Goal: Navigation & Orientation: Understand site structure

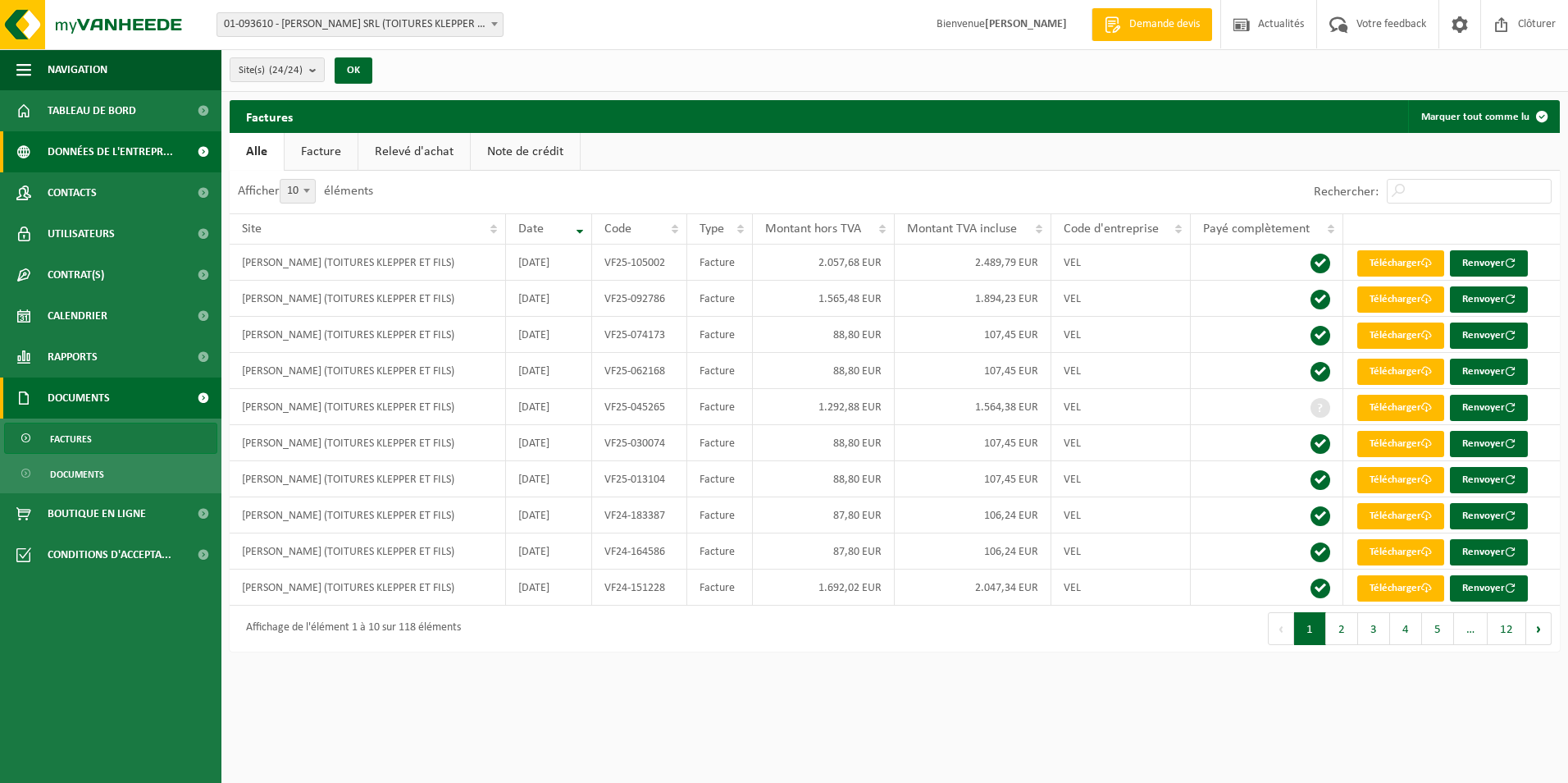
click at [94, 148] on span "Données de l'entrepr..." at bounding box center [111, 151] width 126 height 41
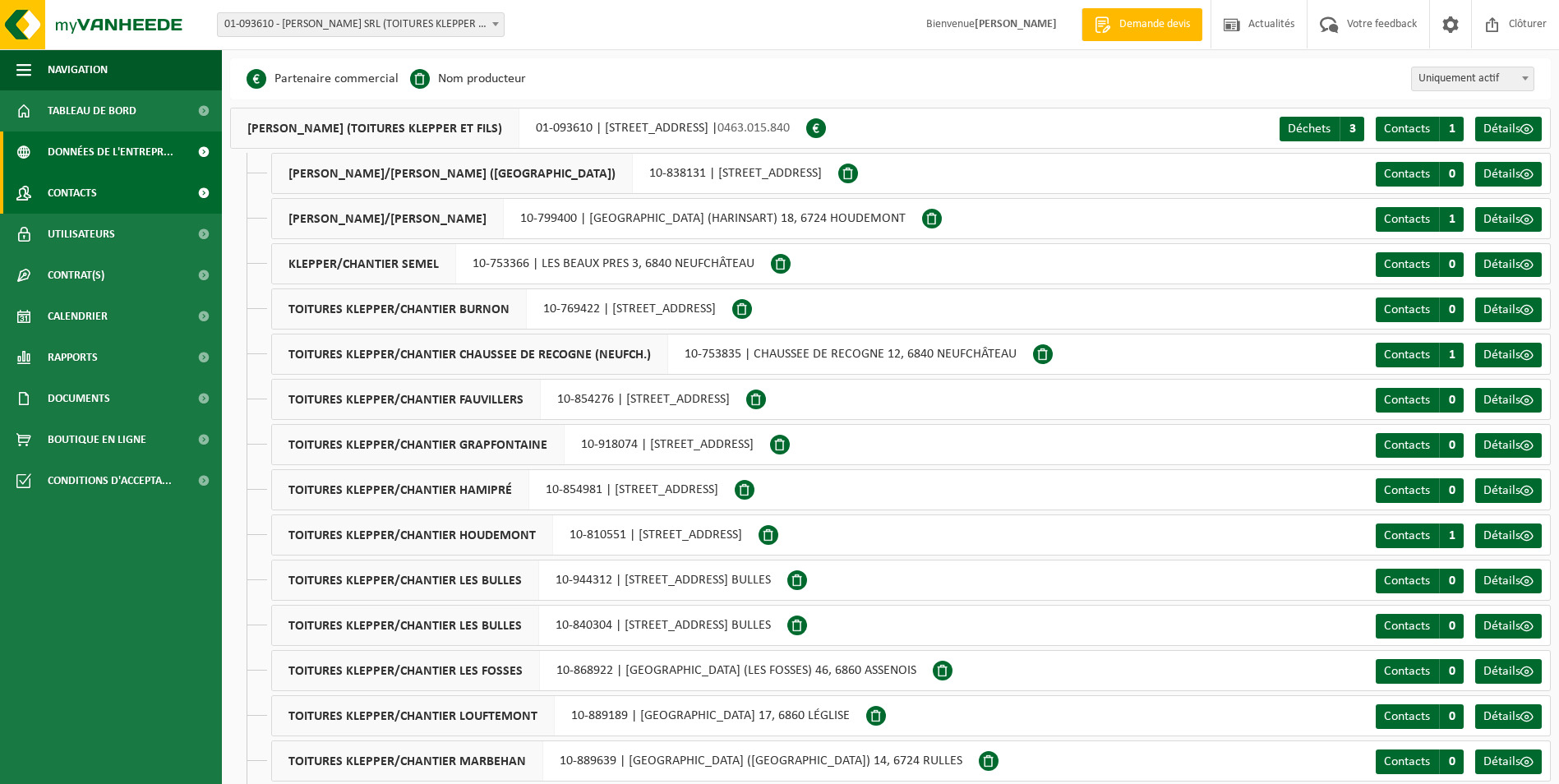
click at [116, 186] on link "Contacts" at bounding box center [111, 192] width 222 height 41
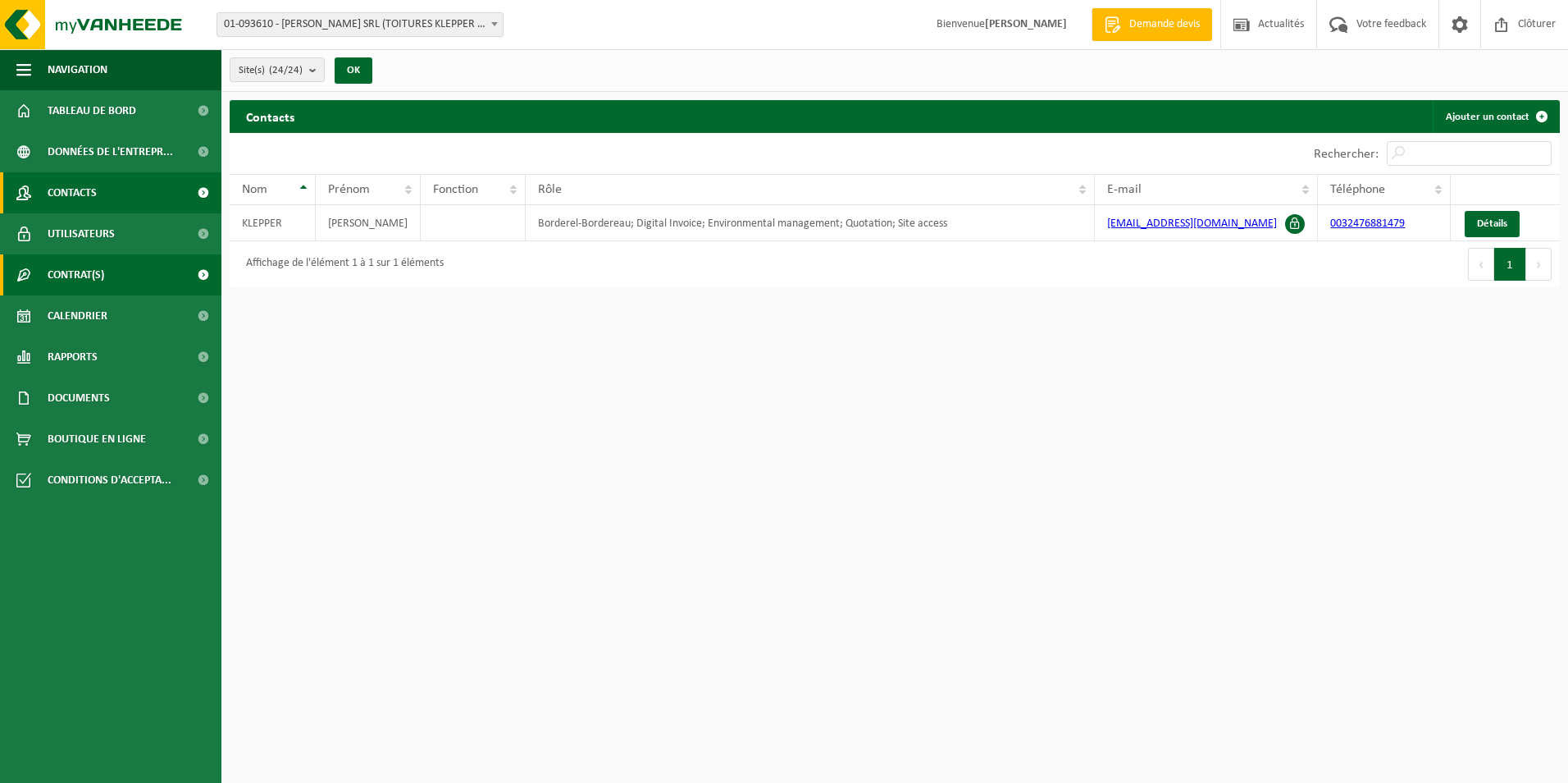
click at [129, 271] on link "Contrat(s)" at bounding box center [111, 274] width 222 height 41
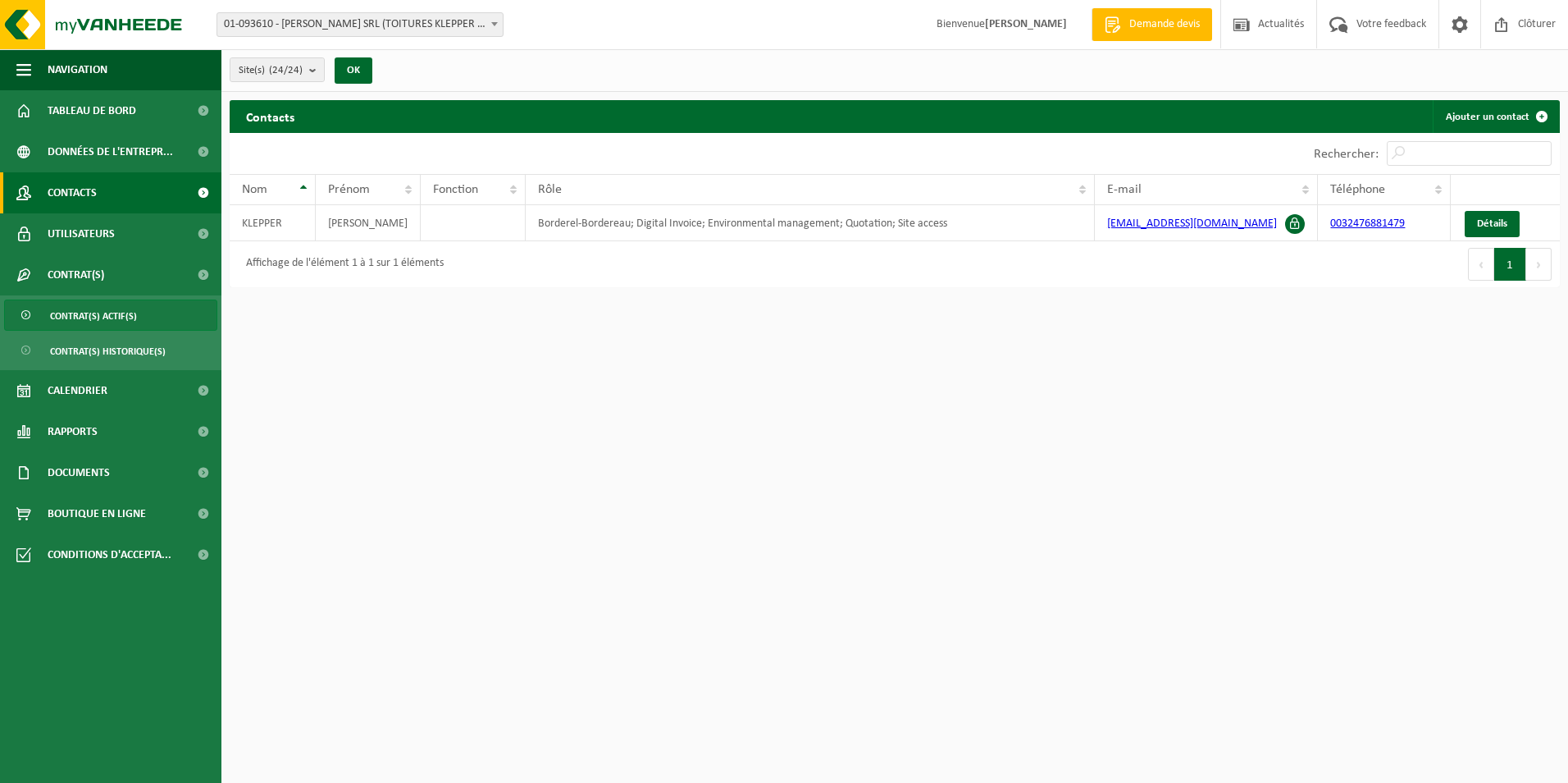
click at [114, 320] on span "Contrat(s) actif(s)" at bounding box center [93, 316] width 87 height 31
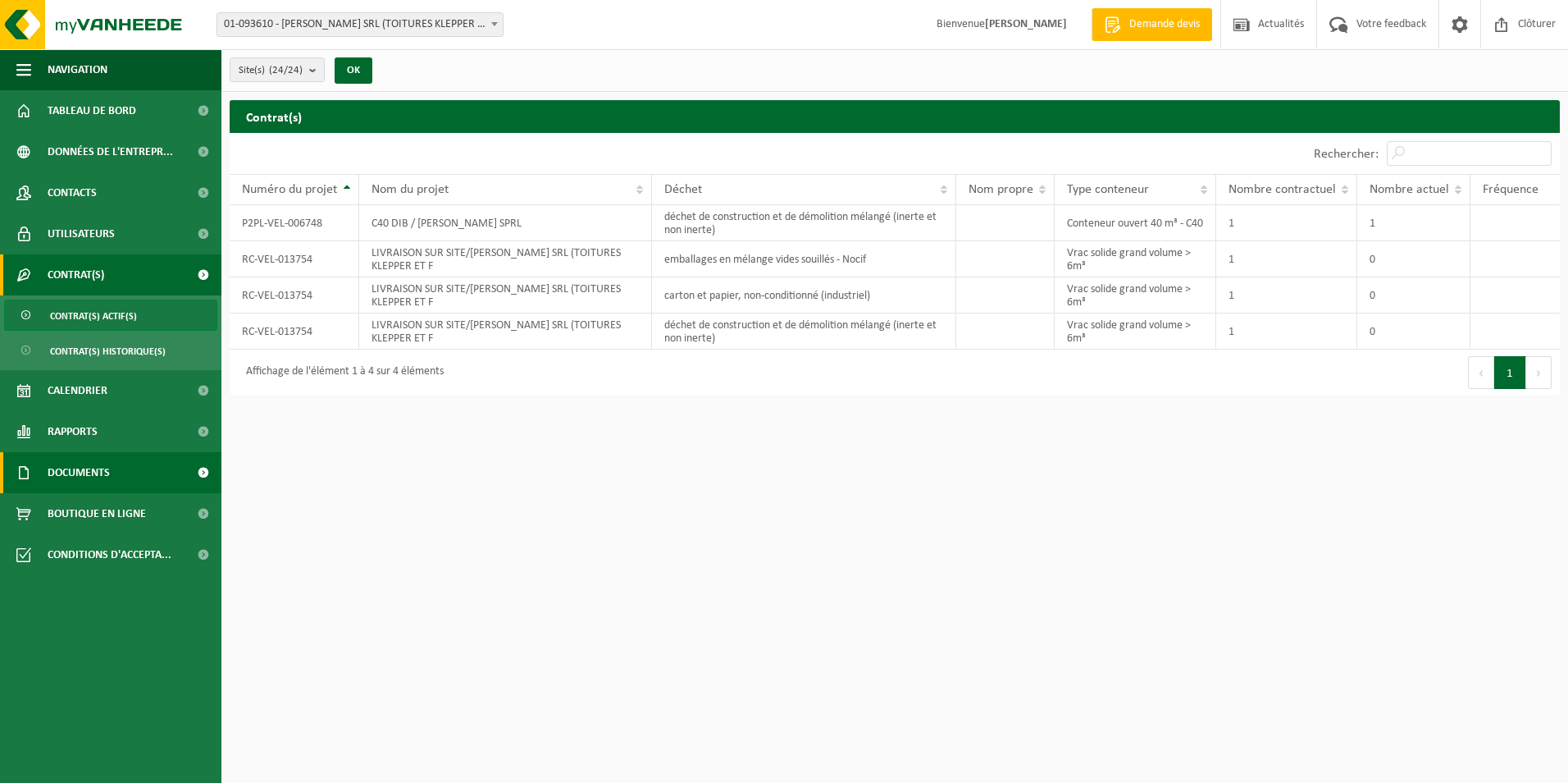
click at [102, 469] on span "Documents" at bounding box center [79, 472] width 62 height 41
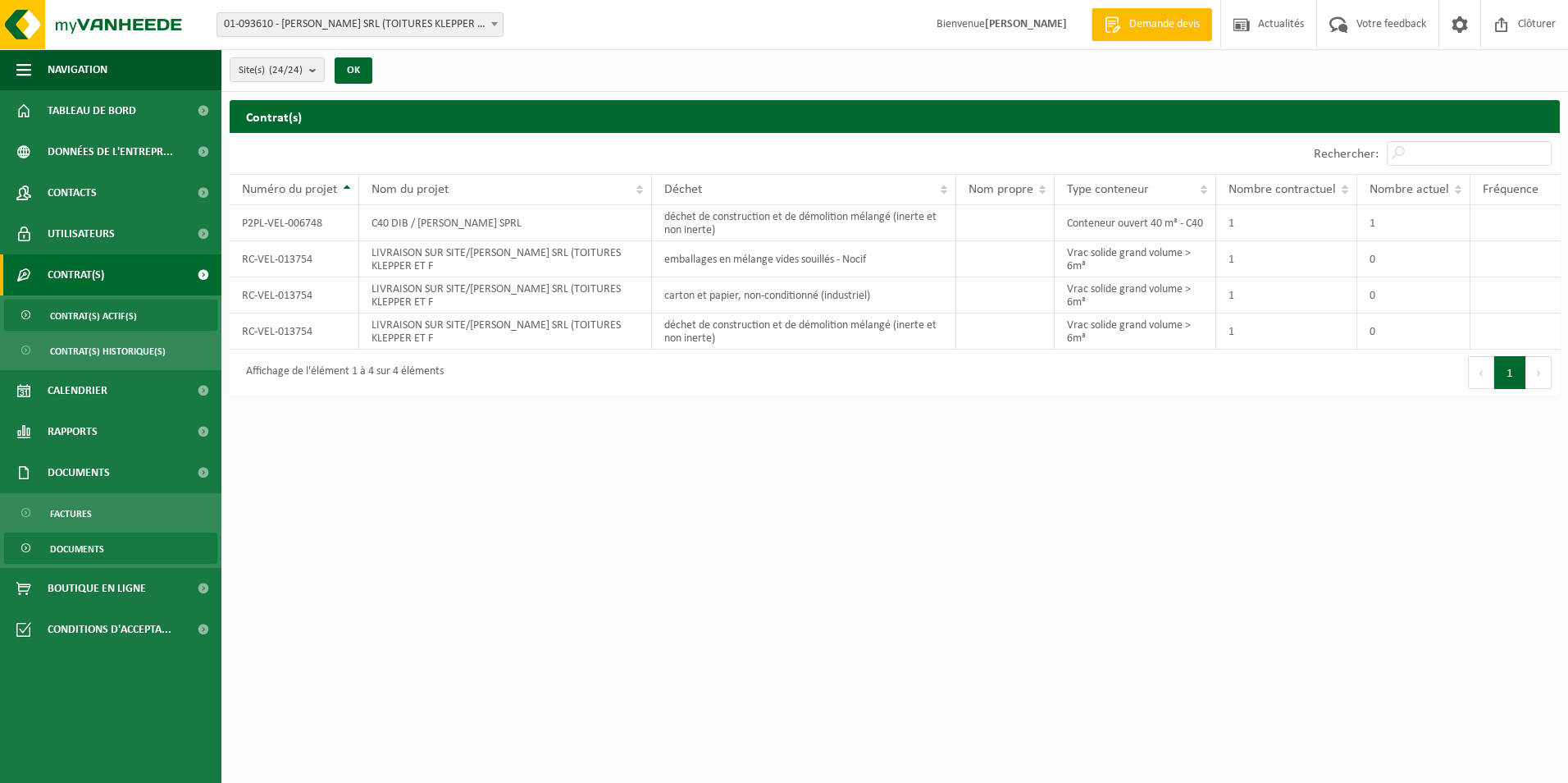
click at [97, 543] on span "Documents" at bounding box center [77, 549] width 54 height 31
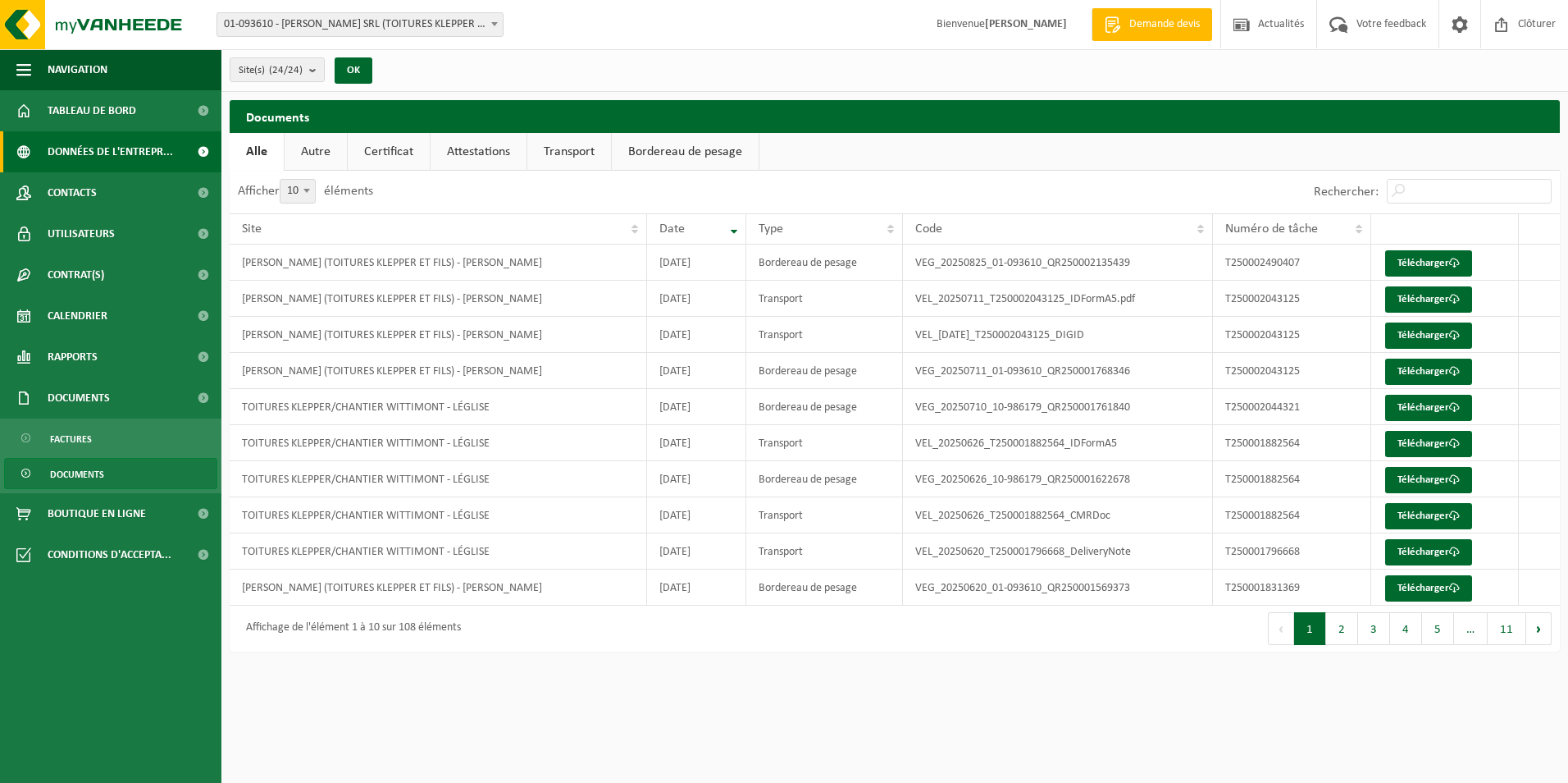
click at [91, 151] on span "Données de l'entrepr..." at bounding box center [111, 151] width 126 height 41
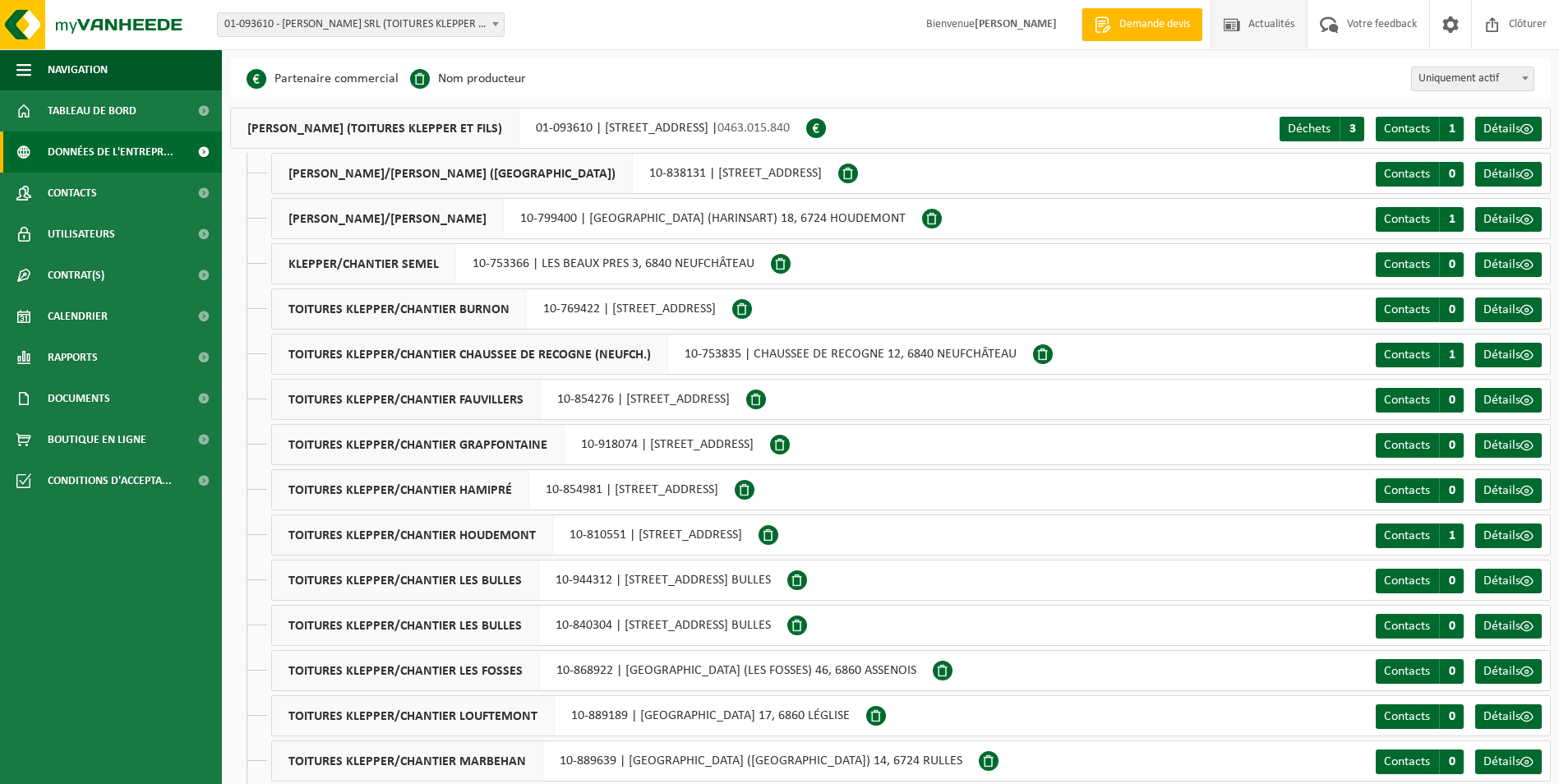
click at [1266, 18] on span "Actualités" at bounding box center [1271, 24] width 54 height 48
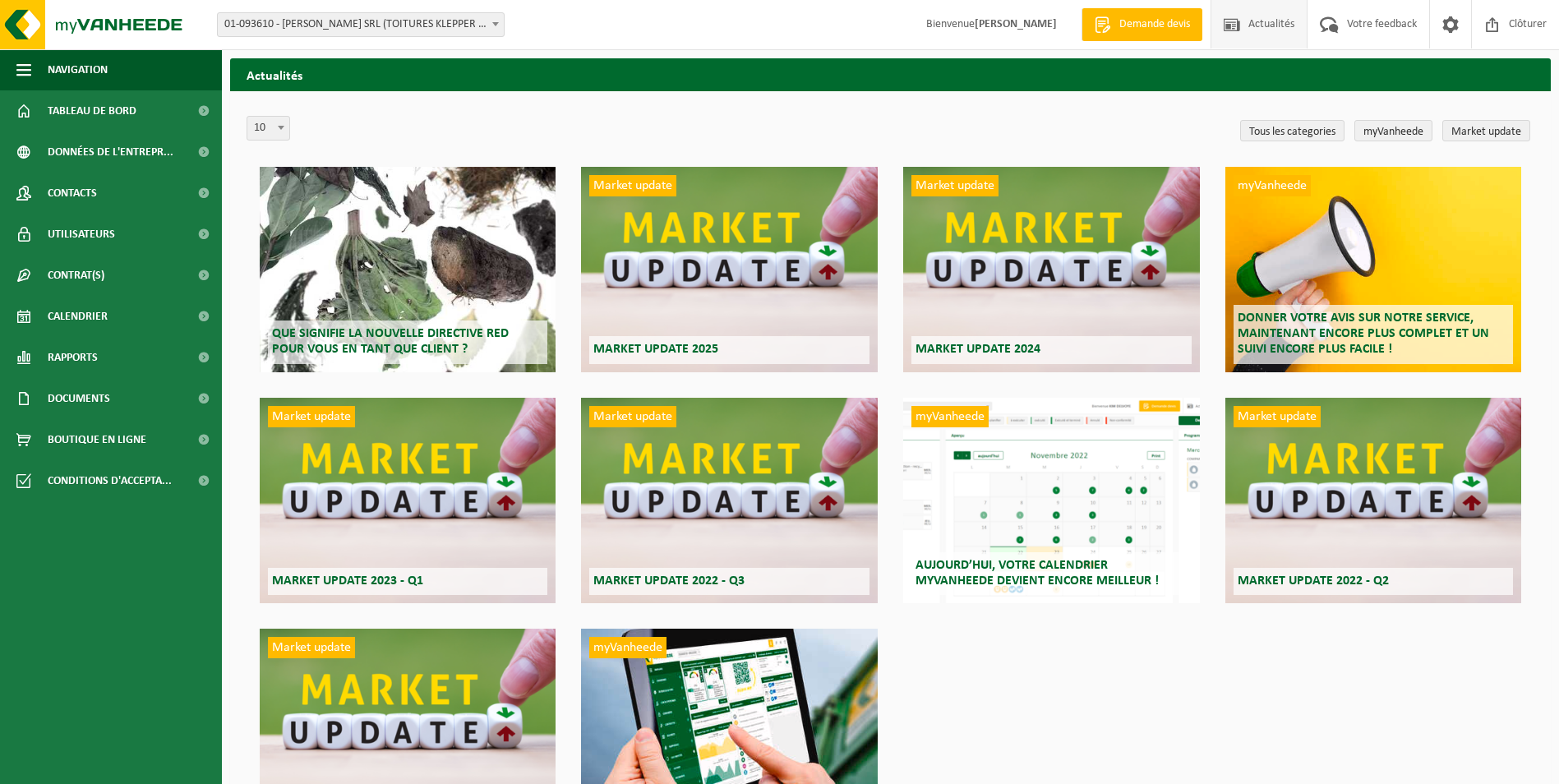
click at [389, 202] on div "Que signifie la nouvelle directive RED pour vous en tant que client ?" at bounding box center [407, 269] width 296 height 205
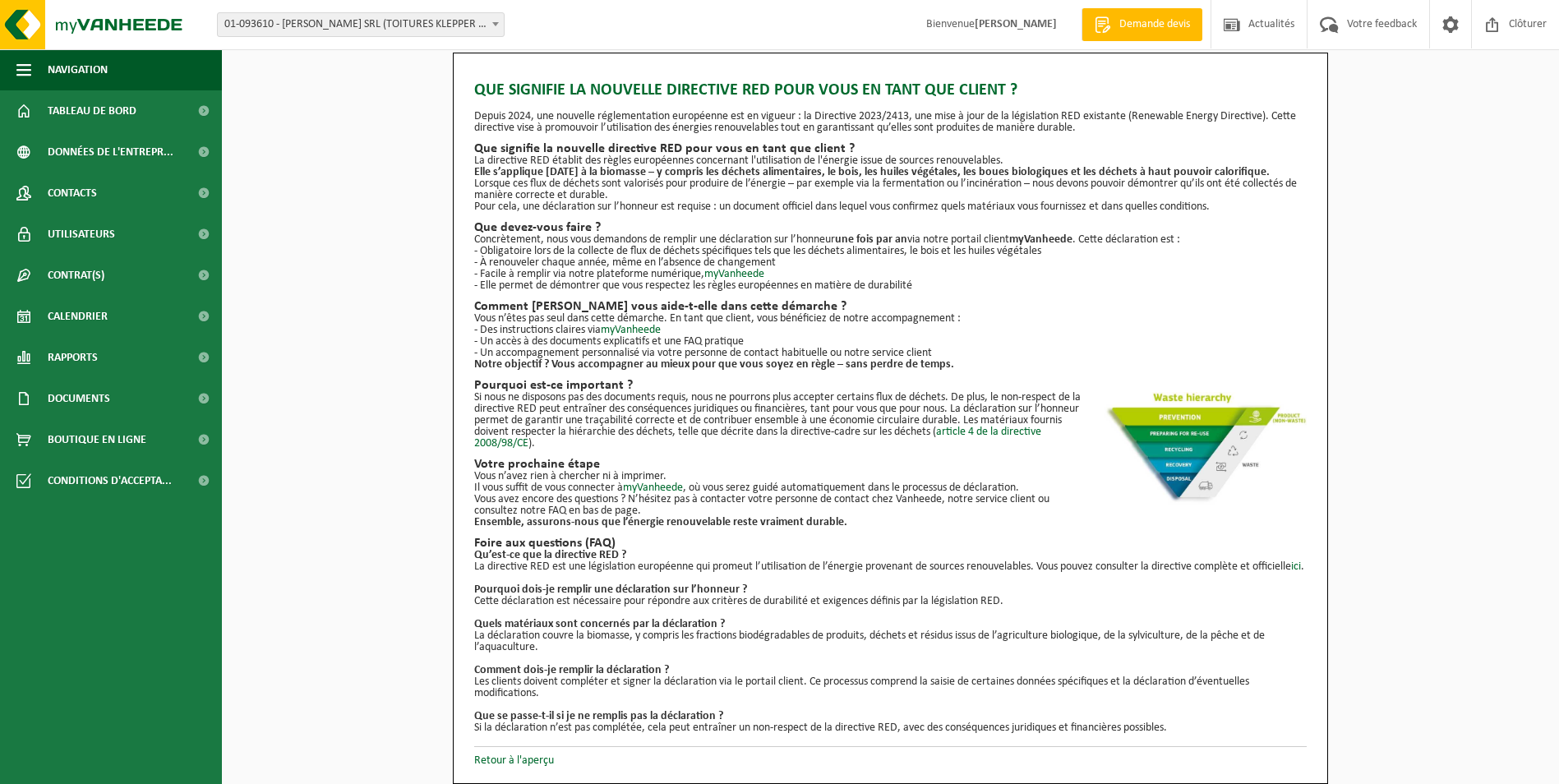
scroll to position [17, 0]
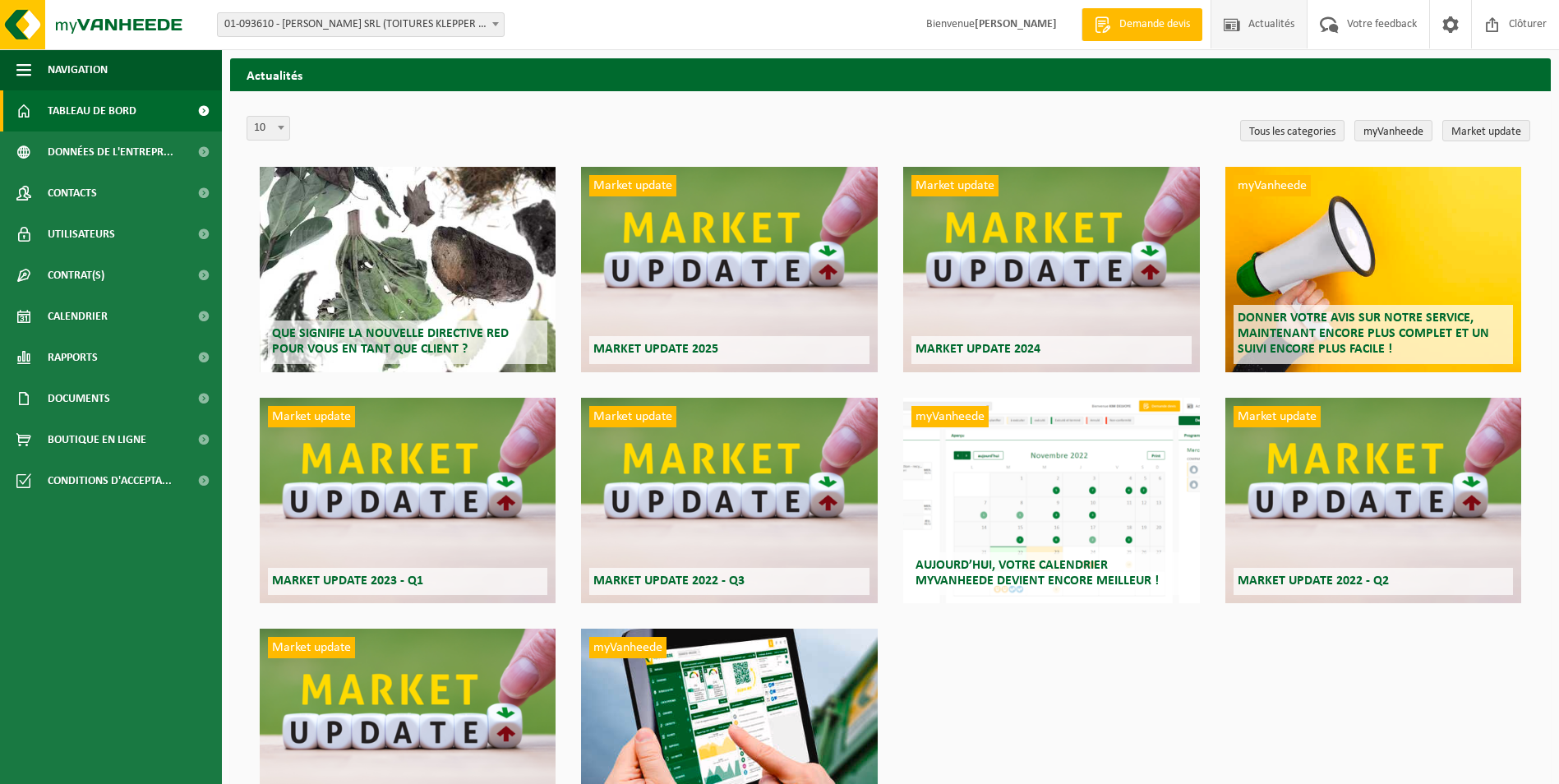
click at [78, 102] on span "Tableau de bord" at bounding box center [92, 110] width 88 height 41
